Goal: Information Seeking & Learning: Check status

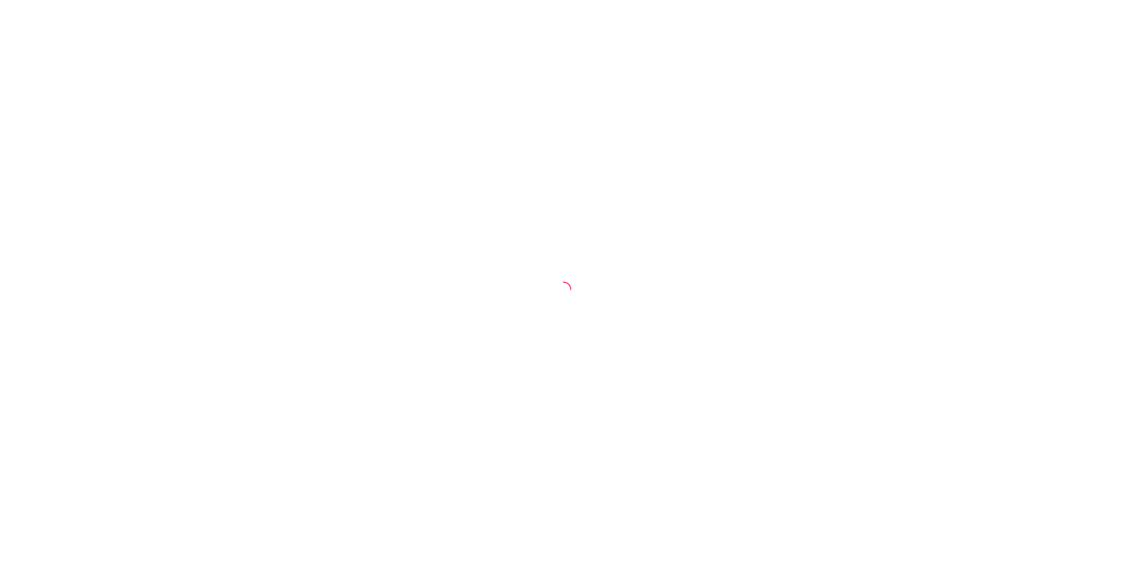
select select "30"
select select "HIGHEST_TOTAL_SPENT_WITH_ORDERS"
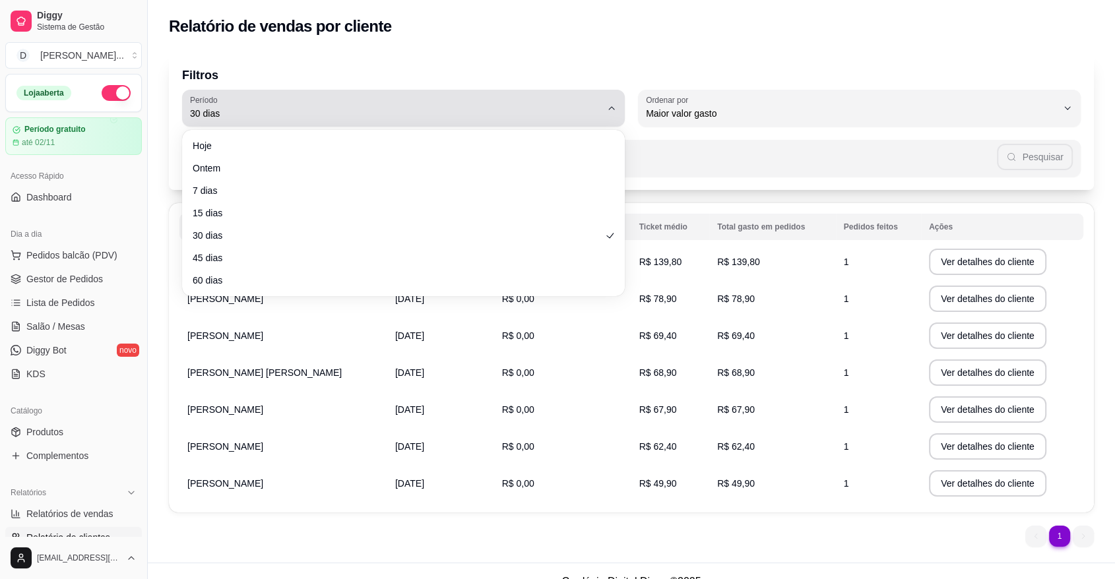
click at [396, 108] on span "30 dias" at bounding box center [395, 113] width 411 height 13
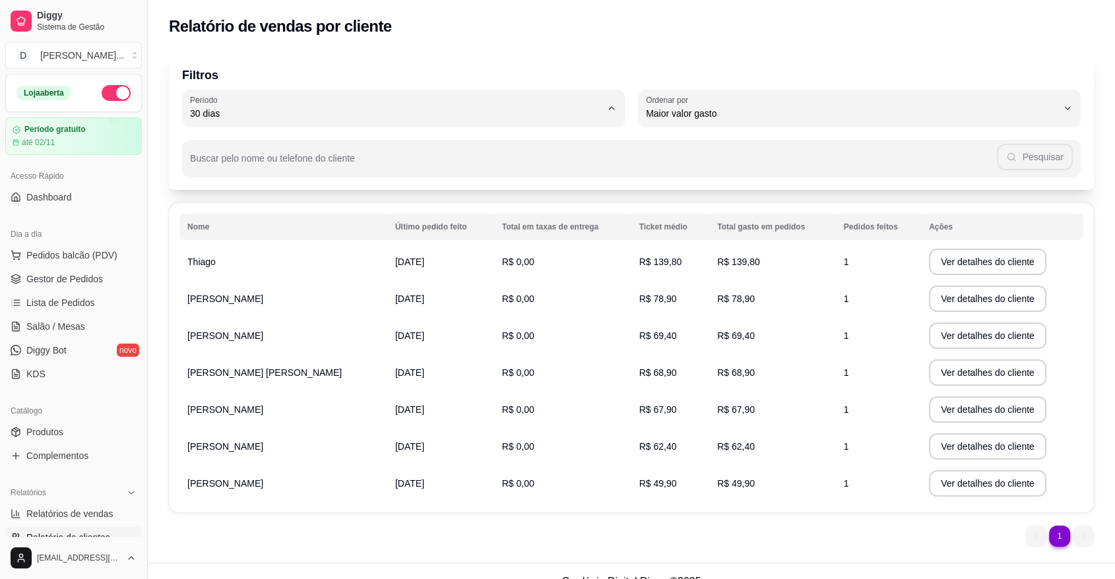
click at [224, 187] on span "7 dias" at bounding box center [397, 188] width 392 height 13
type input "7"
select select "7"
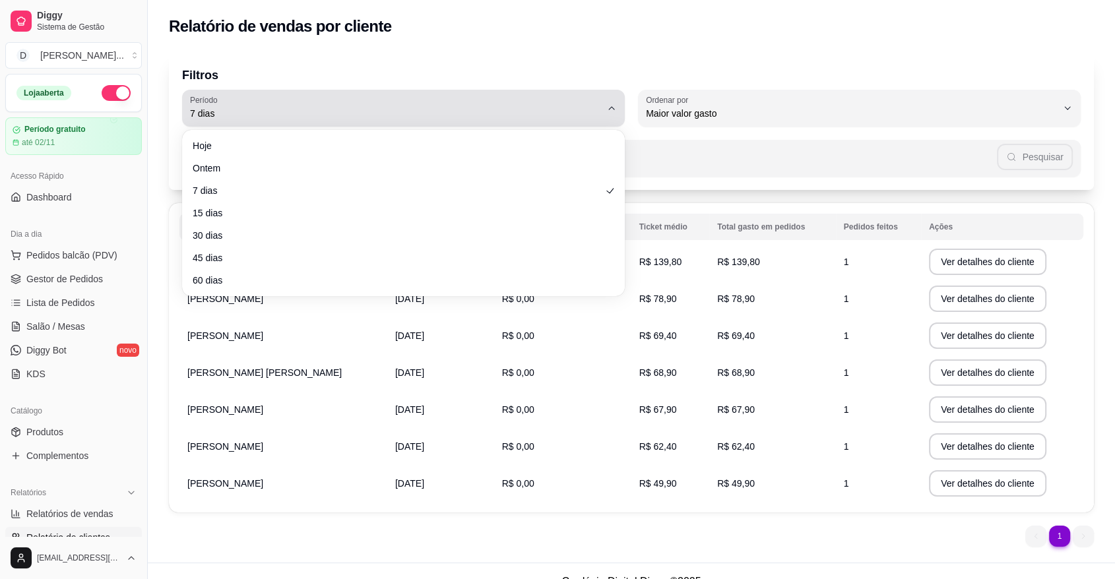
click at [311, 105] on div "7 dias" at bounding box center [395, 108] width 411 height 26
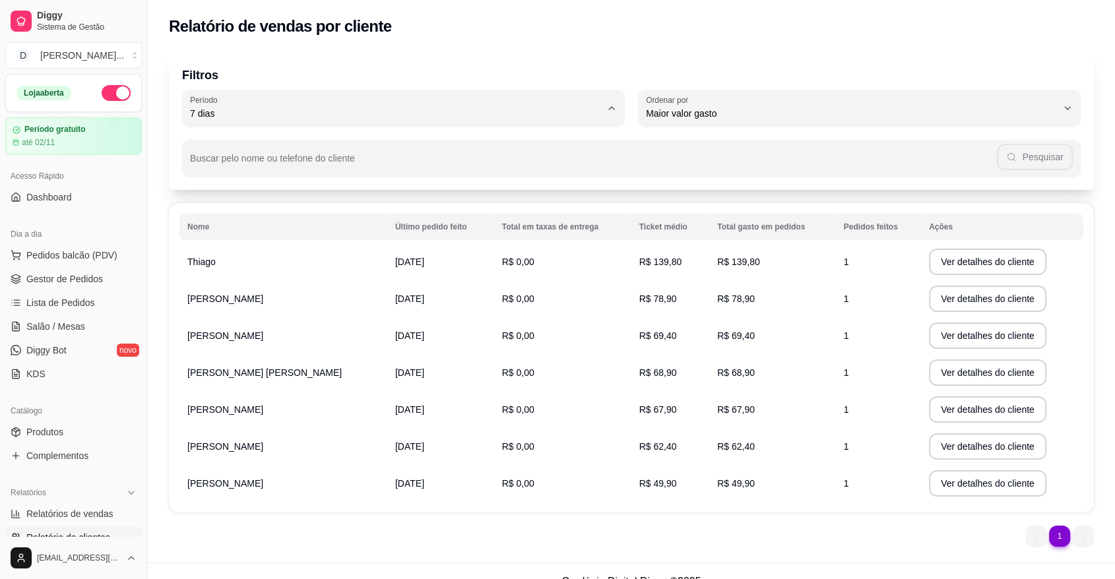
click at [243, 172] on span "Ontem" at bounding box center [397, 166] width 392 height 13
type input "1"
select select "1"
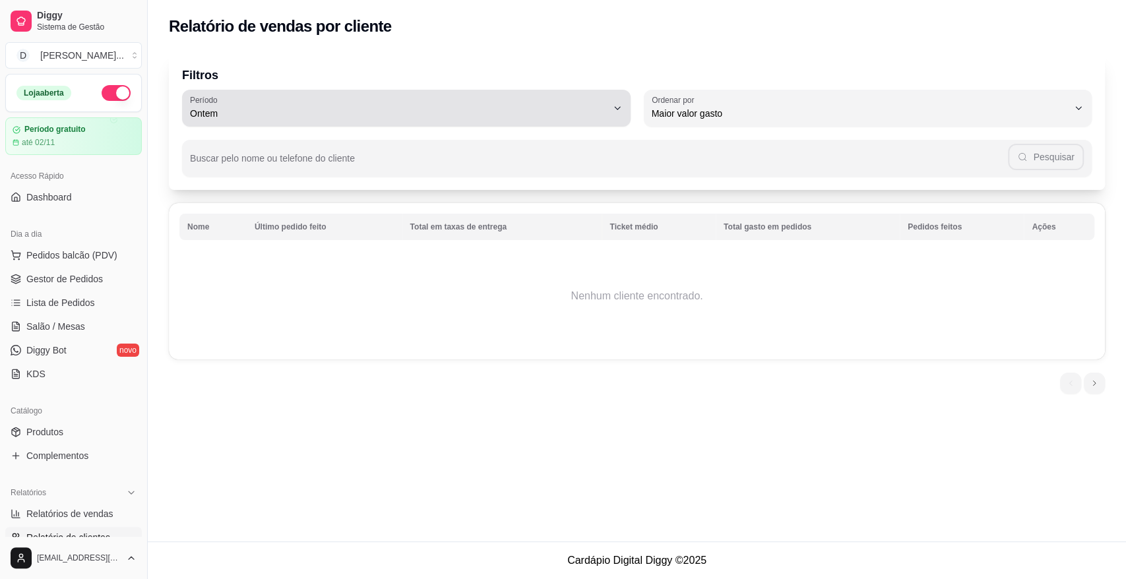
click at [272, 111] on span "Ontem" at bounding box center [398, 113] width 417 height 13
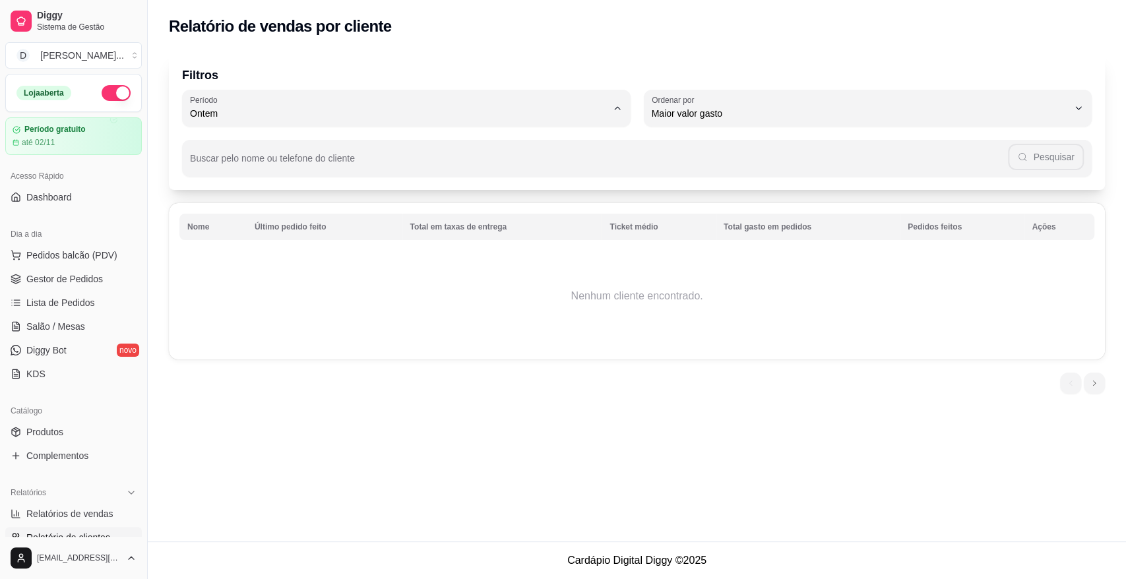
click at [216, 148] on span "Hoje" at bounding box center [399, 145] width 397 height 13
type input "0"
select select "0"
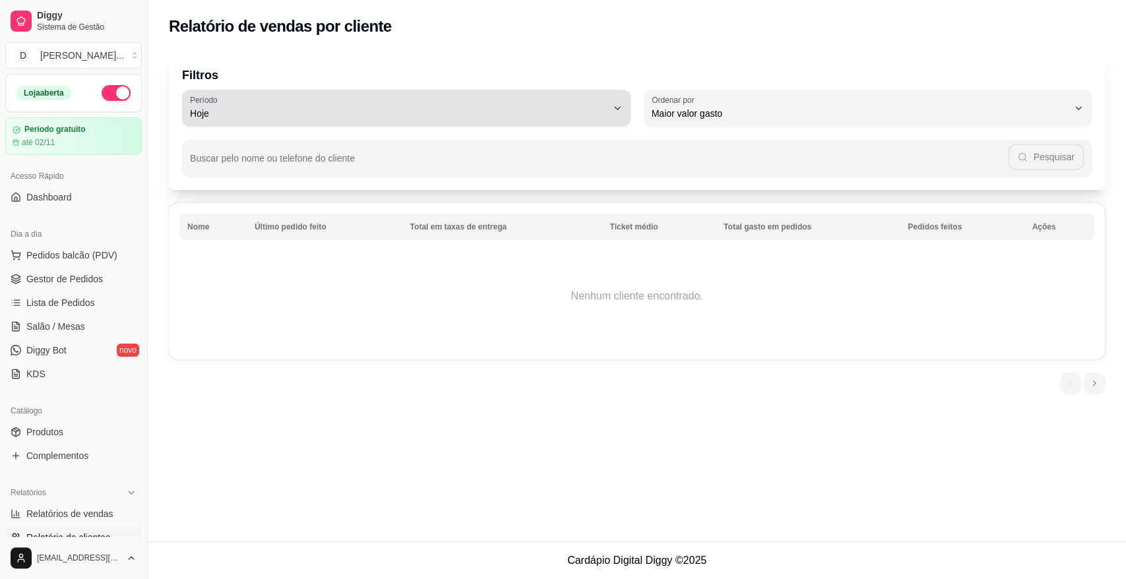
click at [260, 120] on div "Hoje" at bounding box center [398, 108] width 417 height 26
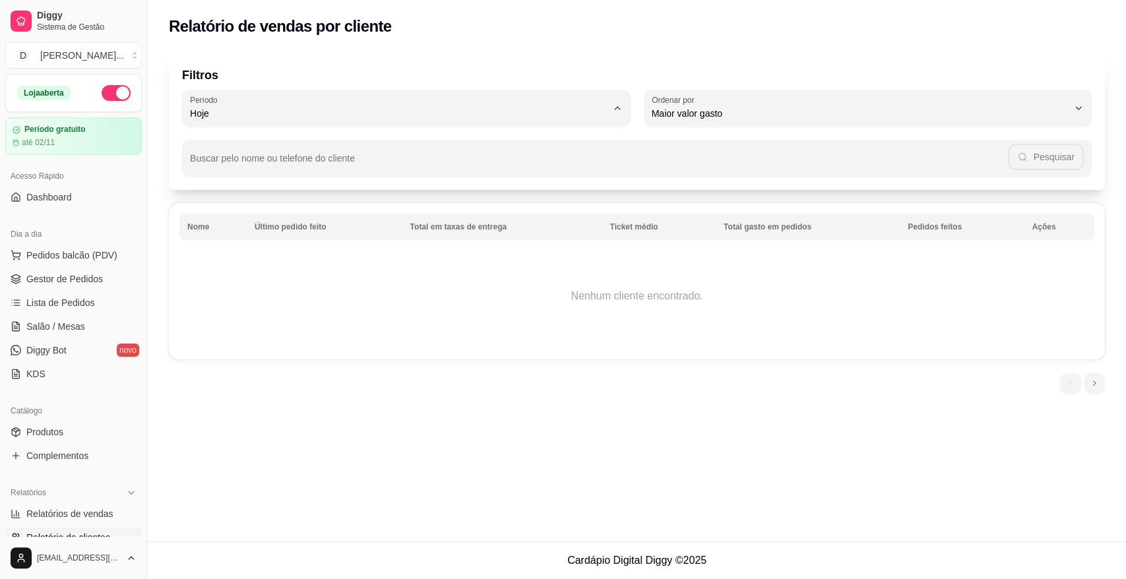
click at [268, 187] on span "7 dias" at bounding box center [399, 188] width 397 height 13
type input "7"
select select "7"
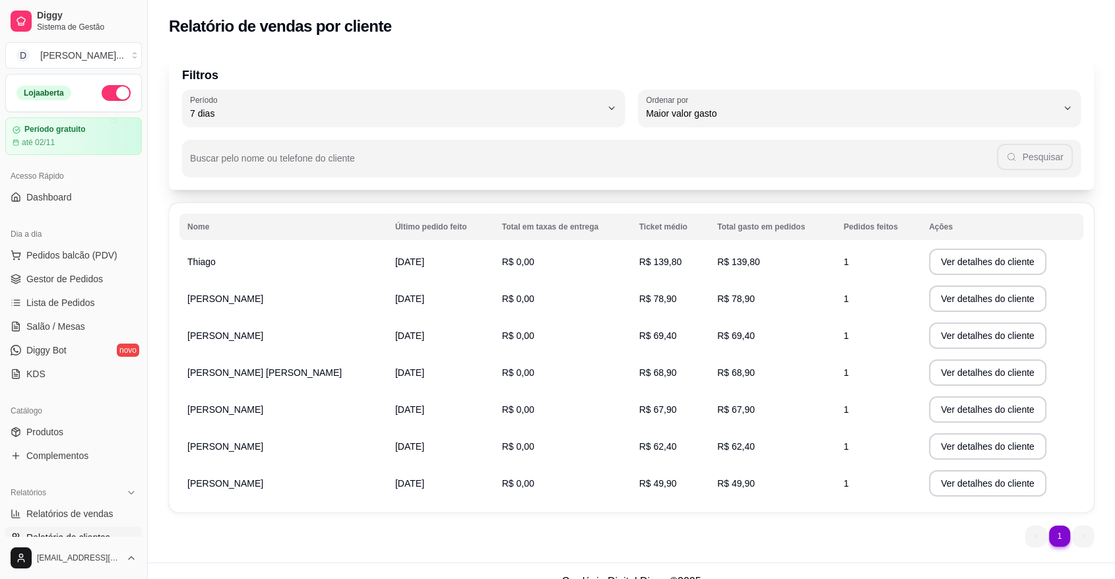
click at [366, 108] on span "7 dias" at bounding box center [395, 113] width 411 height 13
click span "Hoje"
type input "0"
select select "0"
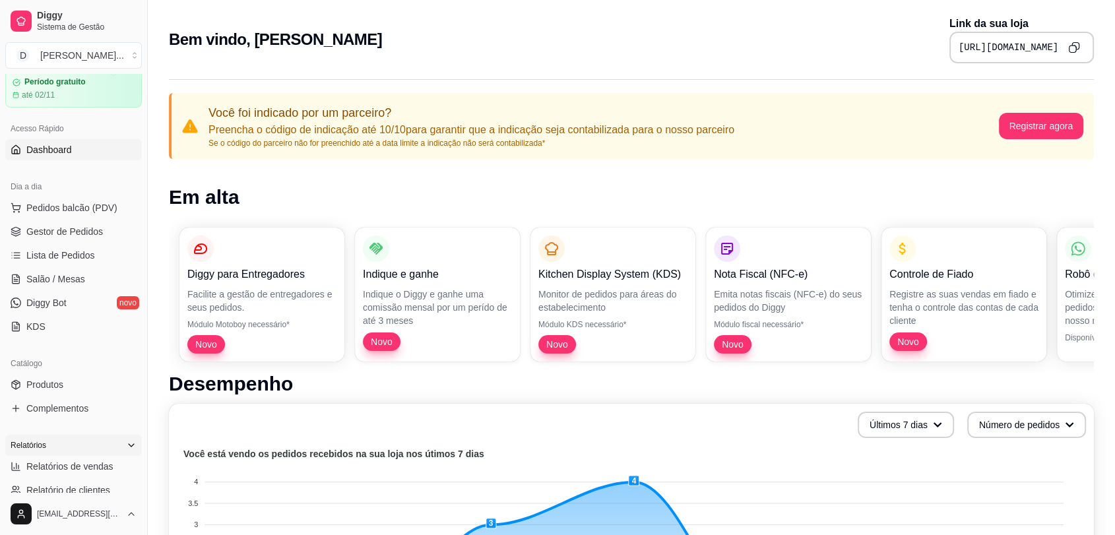
scroll to position [146, 0]
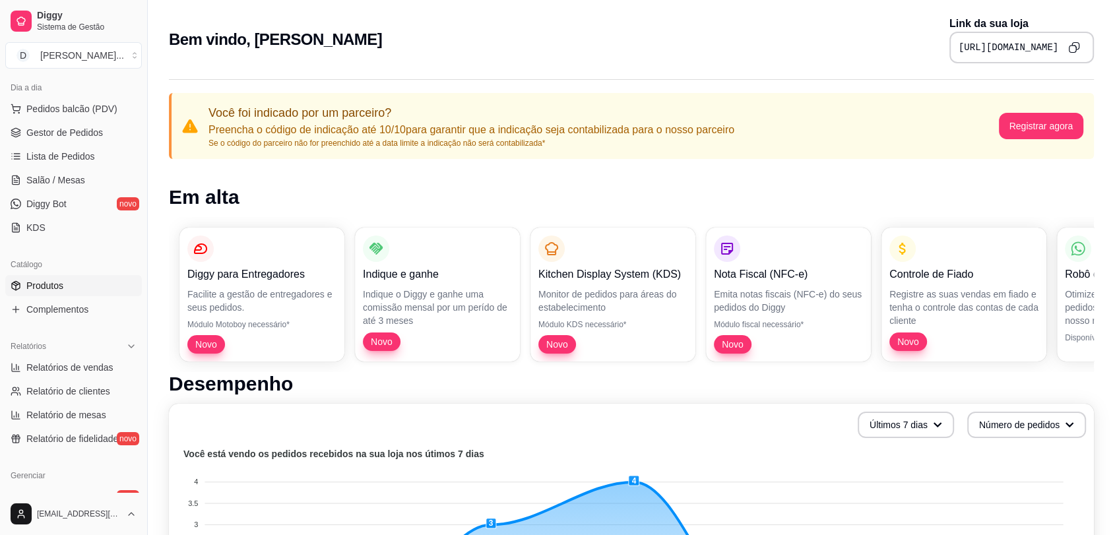
click at [59, 279] on span "Produtos" at bounding box center [44, 285] width 37 height 13
